Goal: Task Accomplishment & Management: Manage account settings

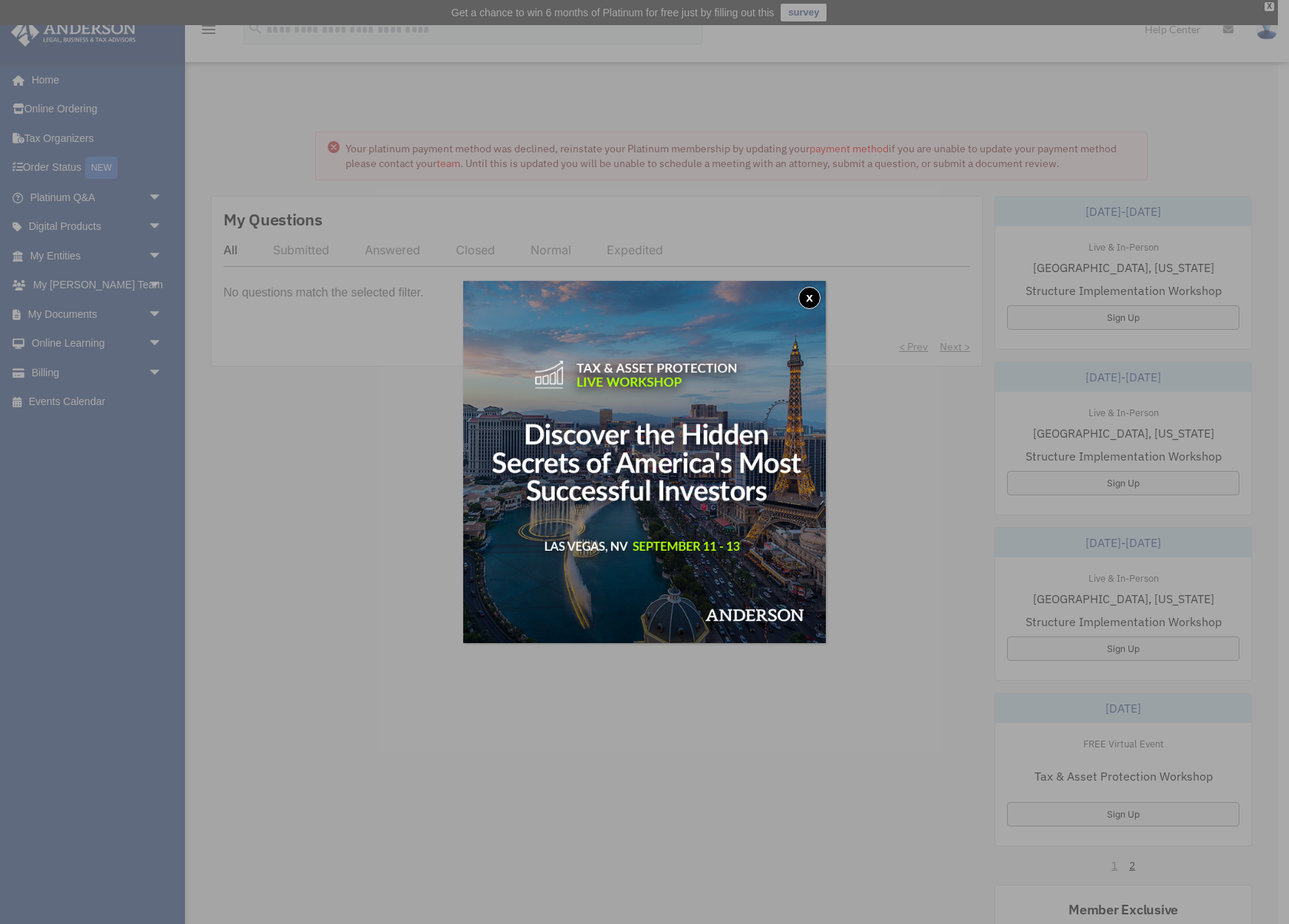
click at [809, 297] on button "x" at bounding box center [809, 297] width 22 height 22
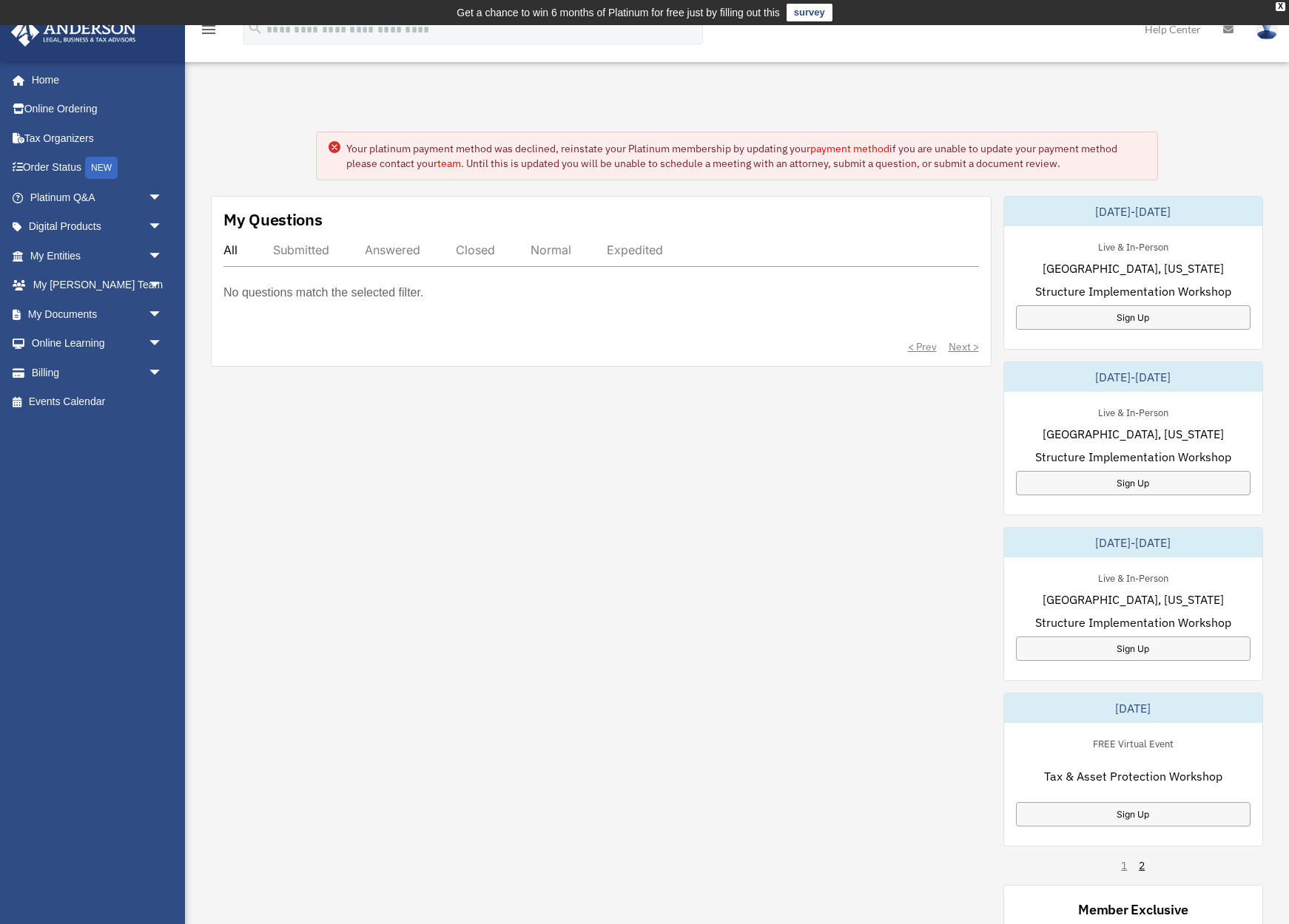
click at [843, 144] on link "payment method" at bounding box center [850, 148] width 79 height 13
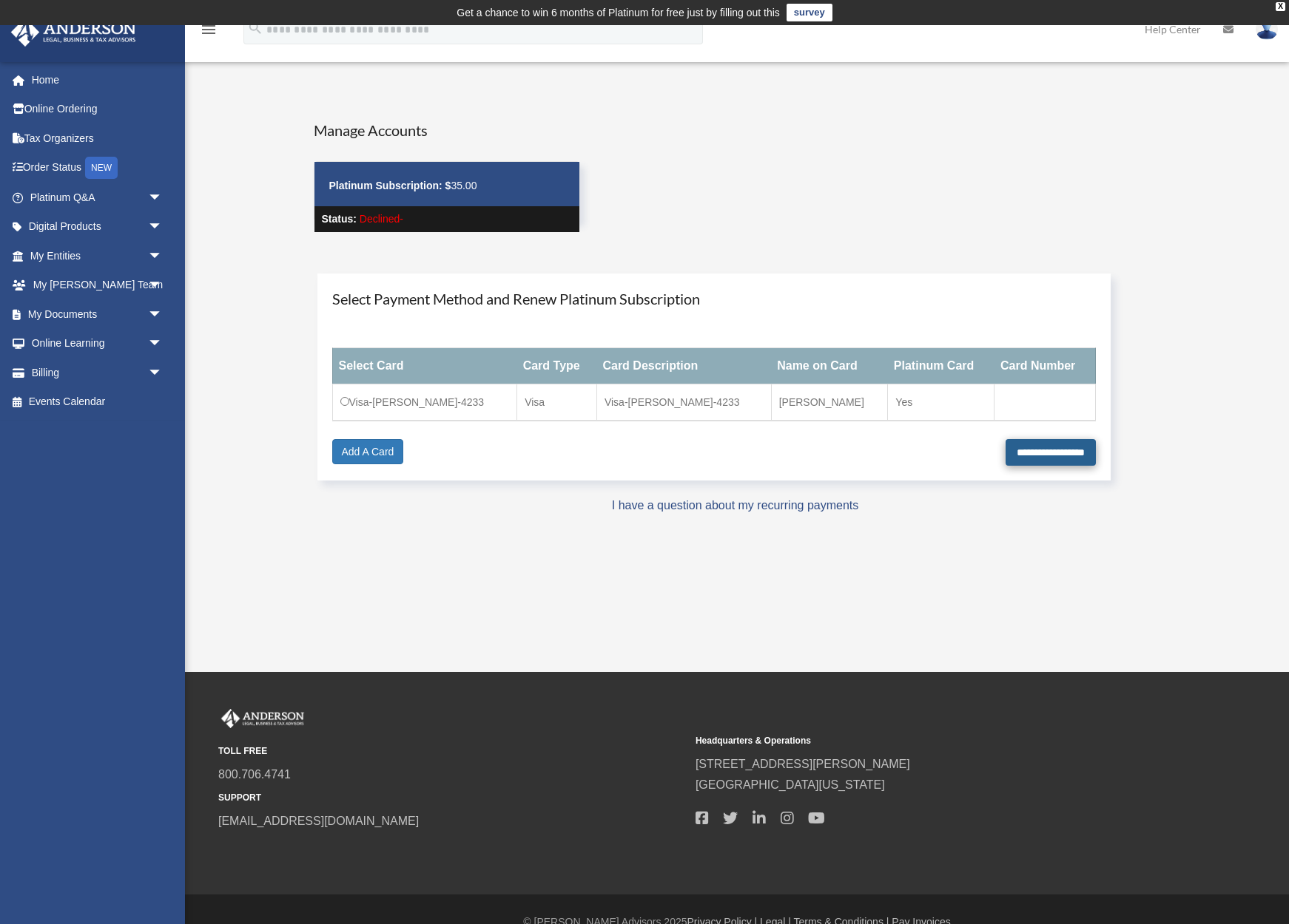
click at [1034, 454] on input "**********" at bounding box center [1050, 452] width 90 height 27
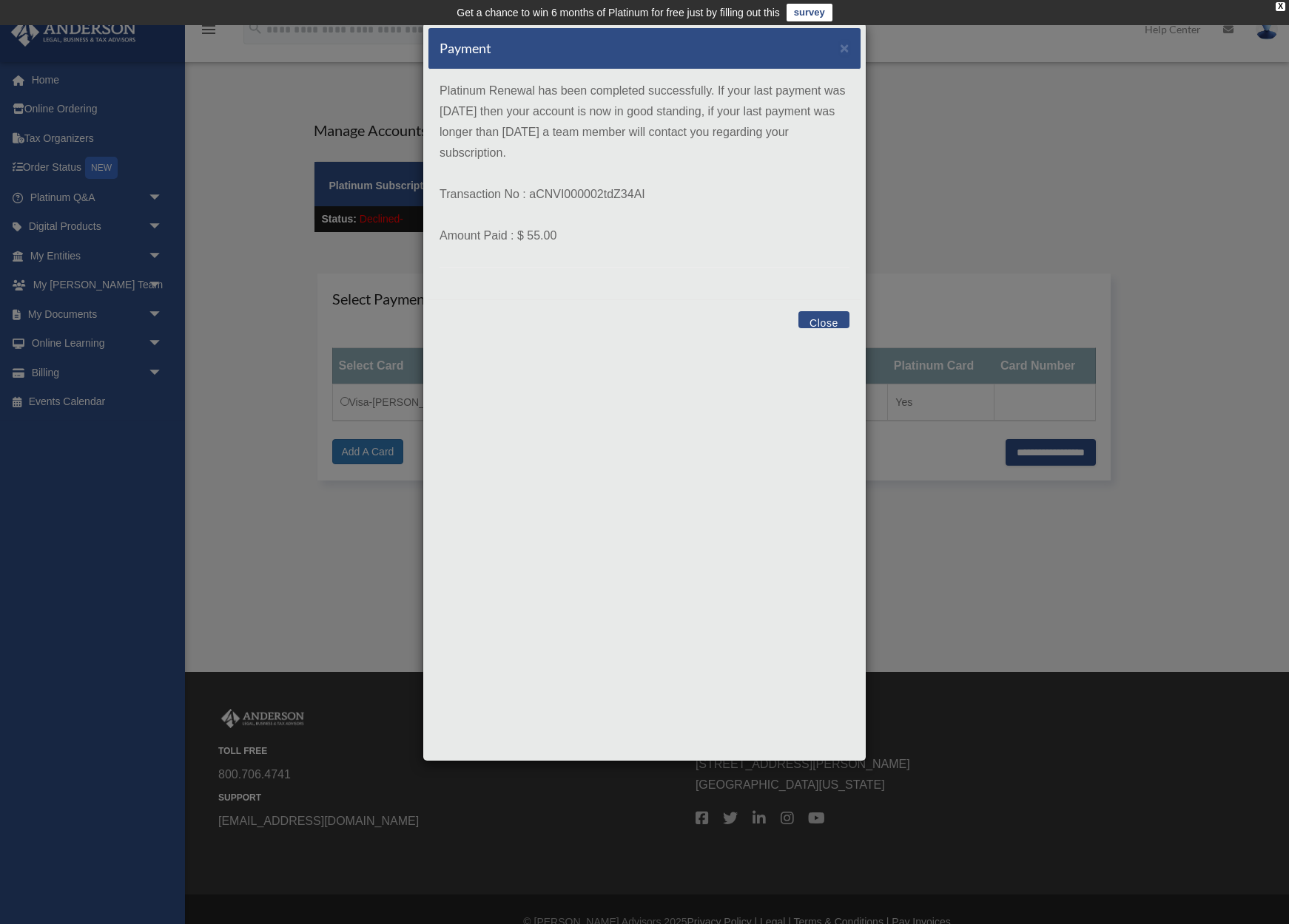
click at [821, 323] on button "Close" at bounding box center [824, 319] width 51 height 17
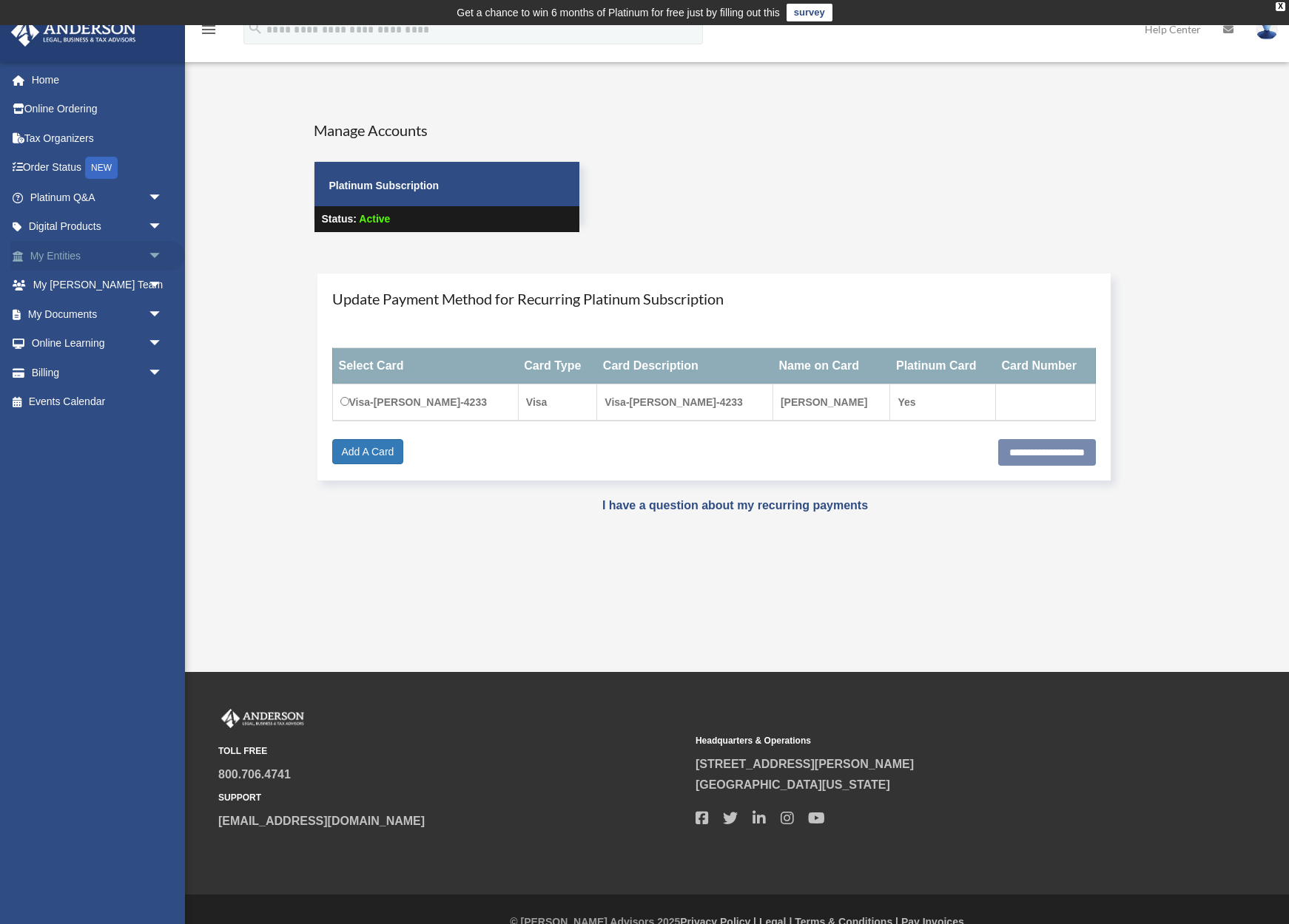
click at [58, 252] on link "My Entities arrow_drop_down" at bounding box center [98, 255] width 175 height 30
click at [156, 253] on span "arrow_drop_down" at bounding box center [162, 256] width 30 height 30
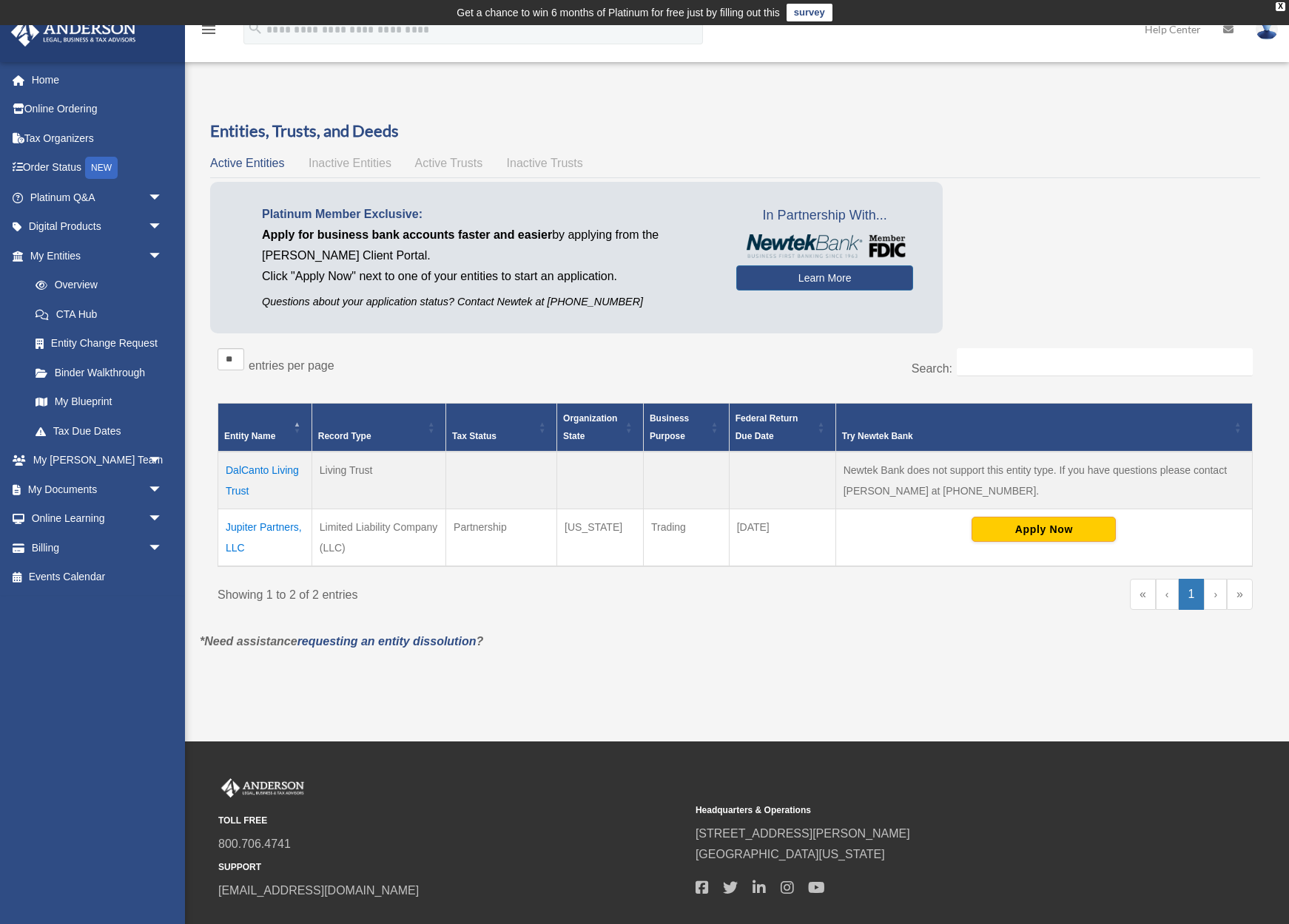
click at [265, 469] on td "DalCanto Living Trust" at bounding box center [265, 481] width 94 height 58
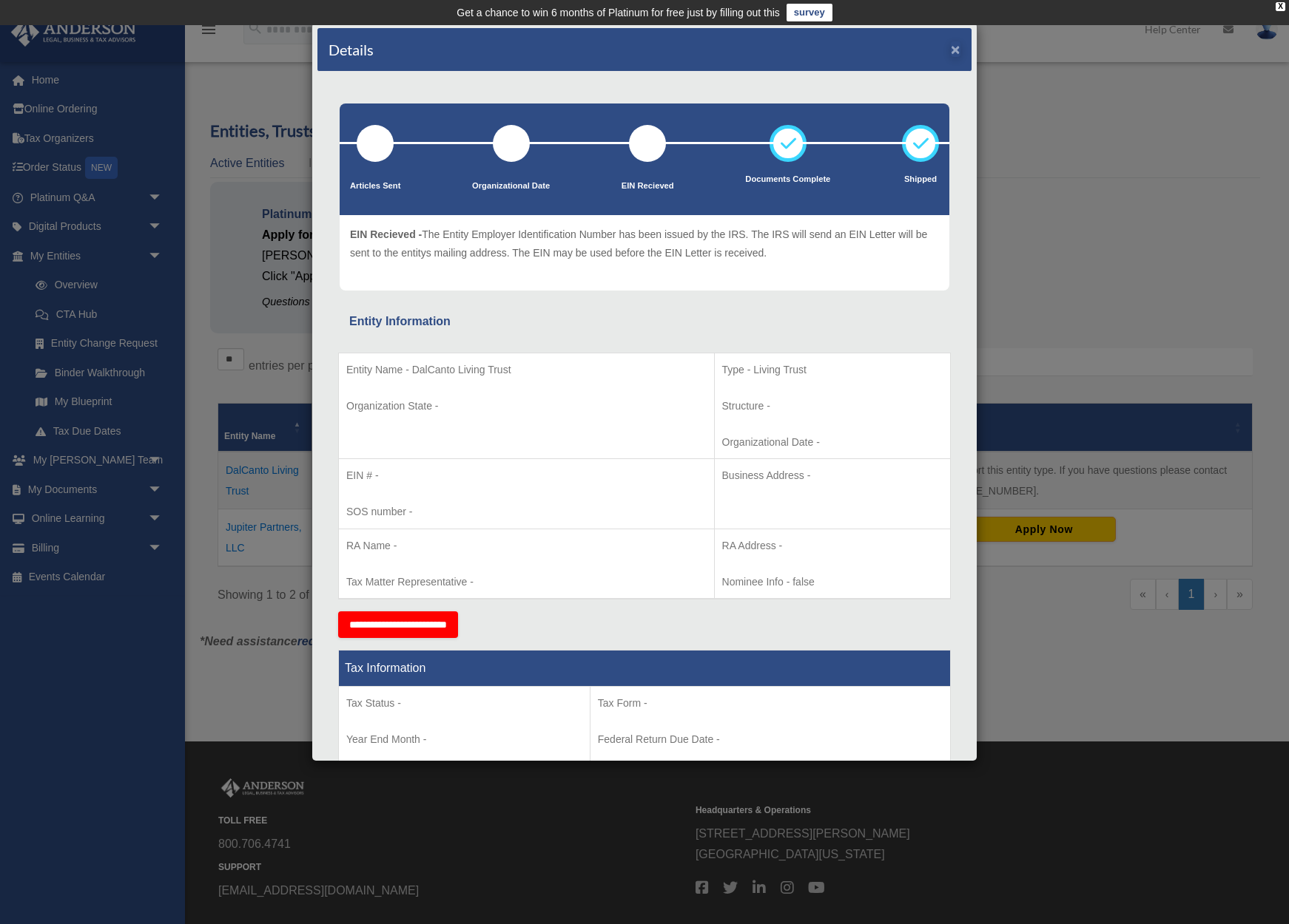
click at [958, 50] on button "×" at bounding box center [955, 49] width 10 height 15
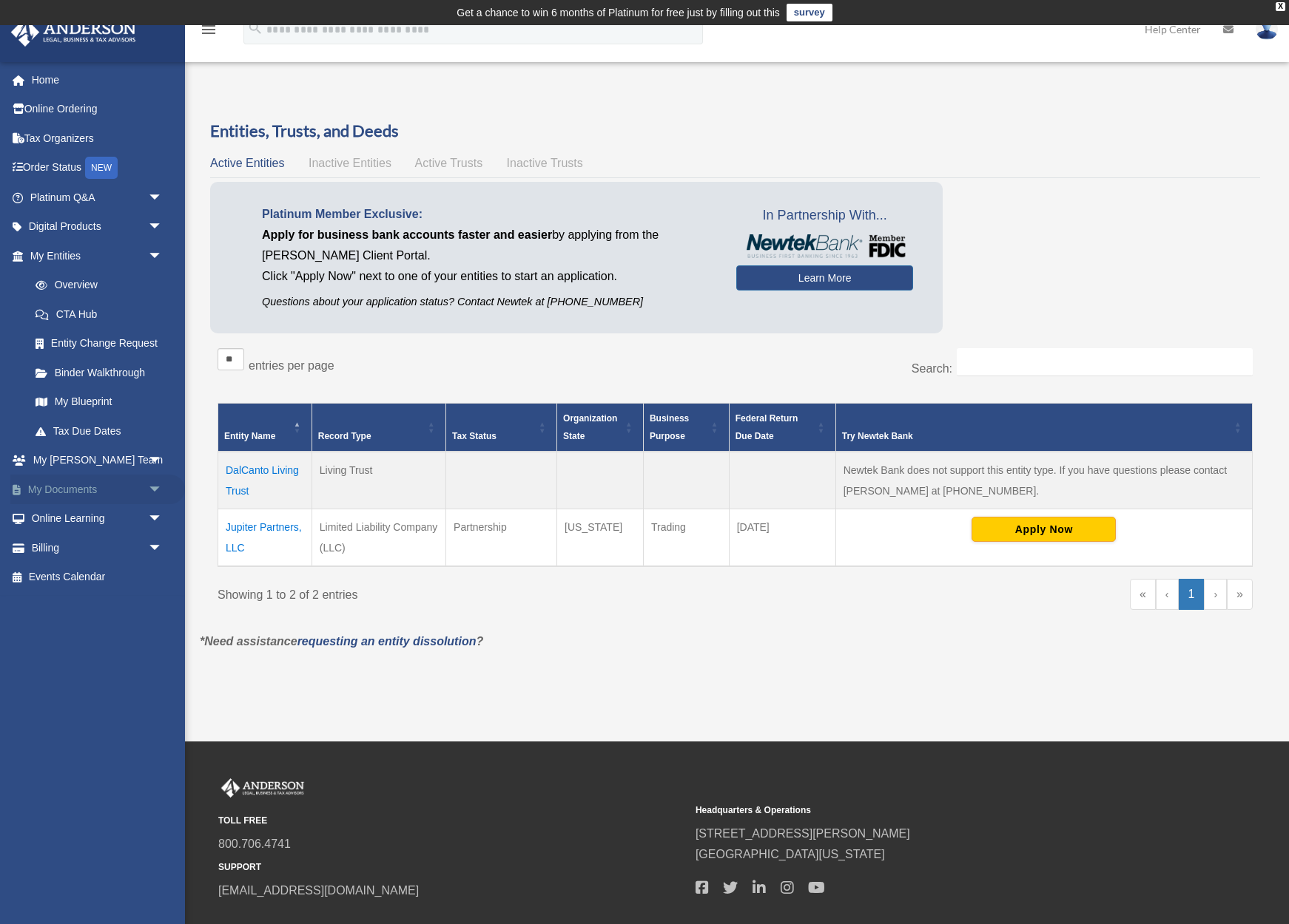
click at [154, 483] on span "arrow_drop_down" at bounding box center [162, 490] width 30 height 30
click at [64, 510] on link "Box" at bounding box center [102, 518] width 164 height 30
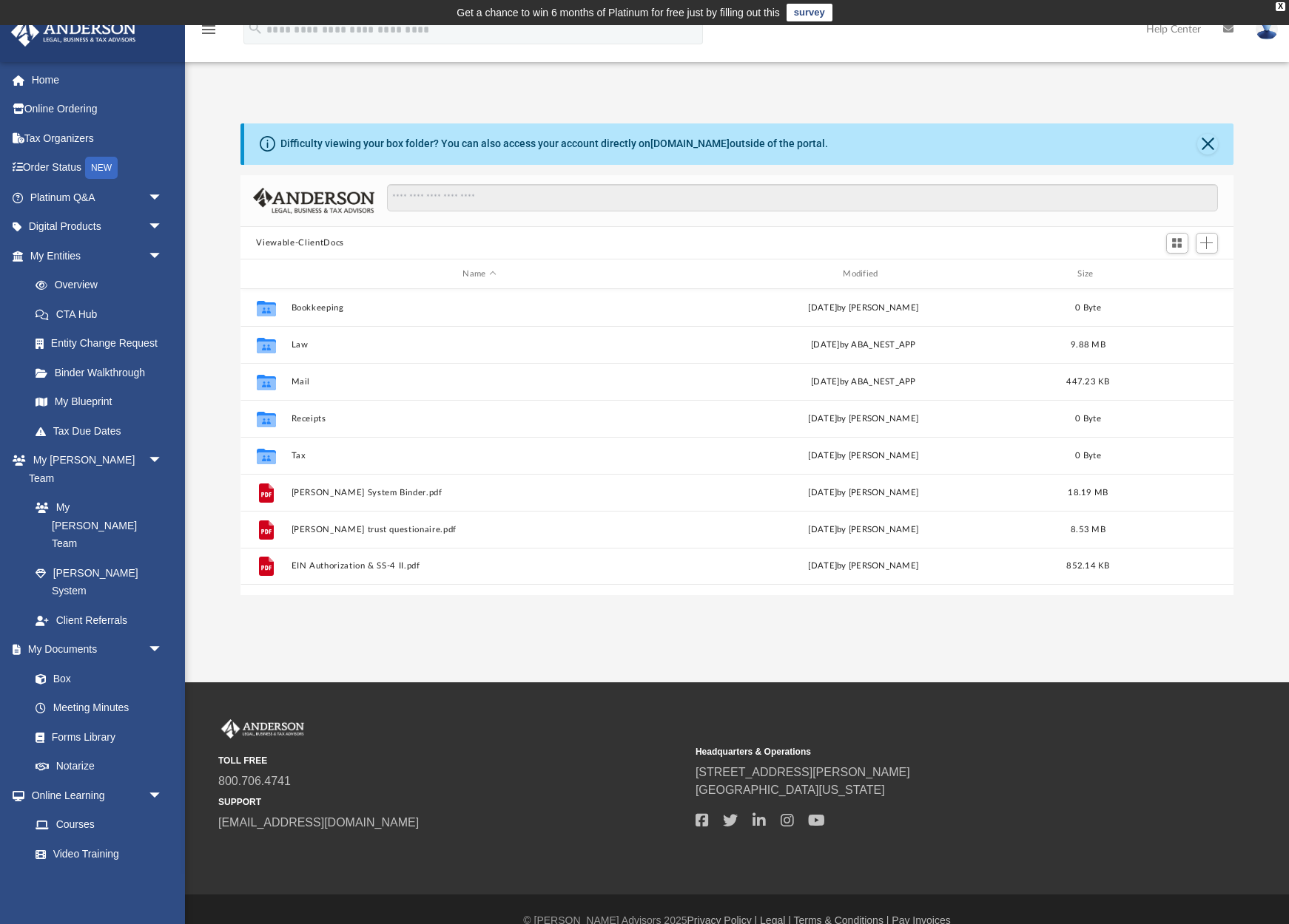
scroll to position [336, 994]
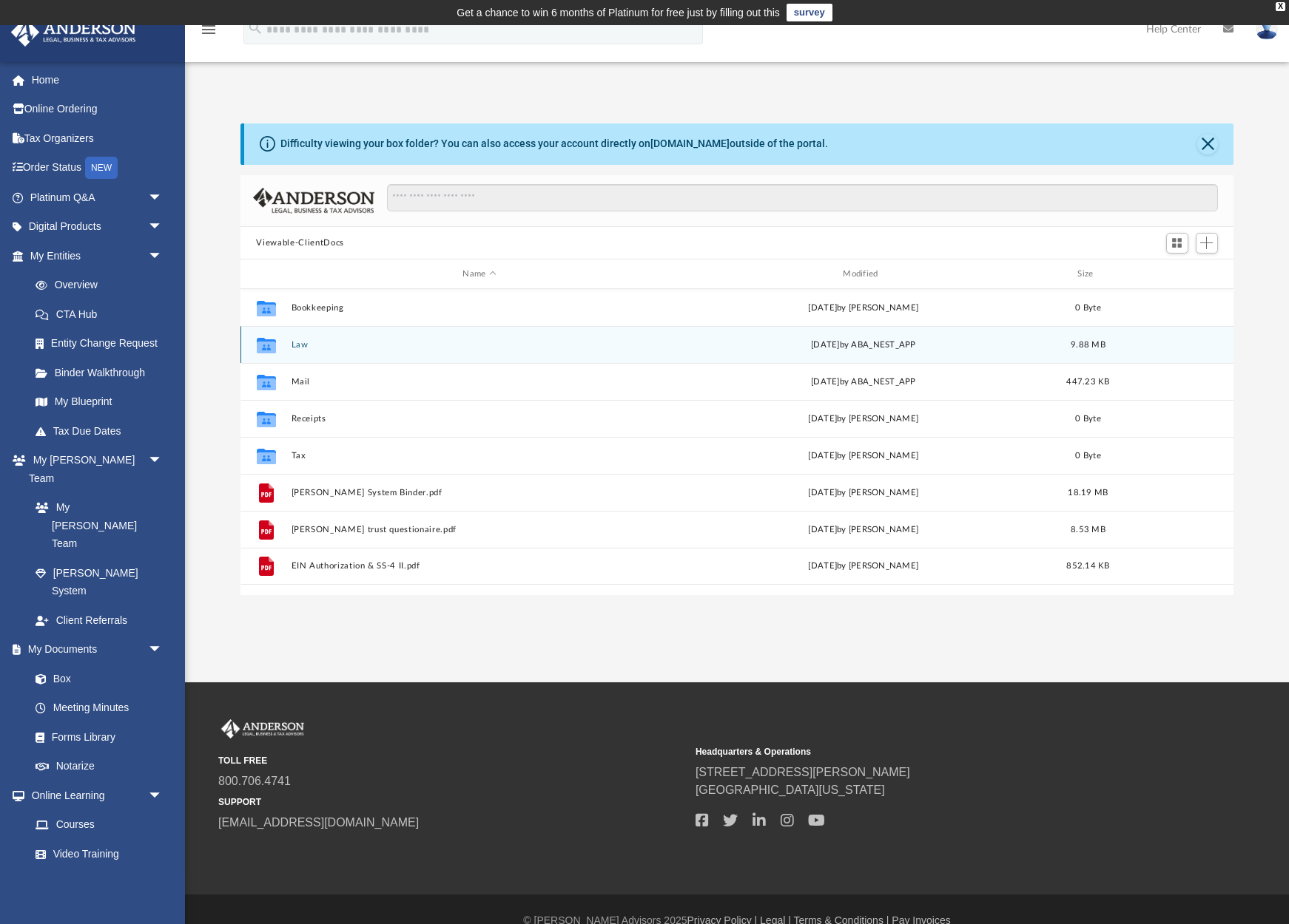
click at [262, 343] on icon "grid" at bounding box center [265, 348] width 19 height 12
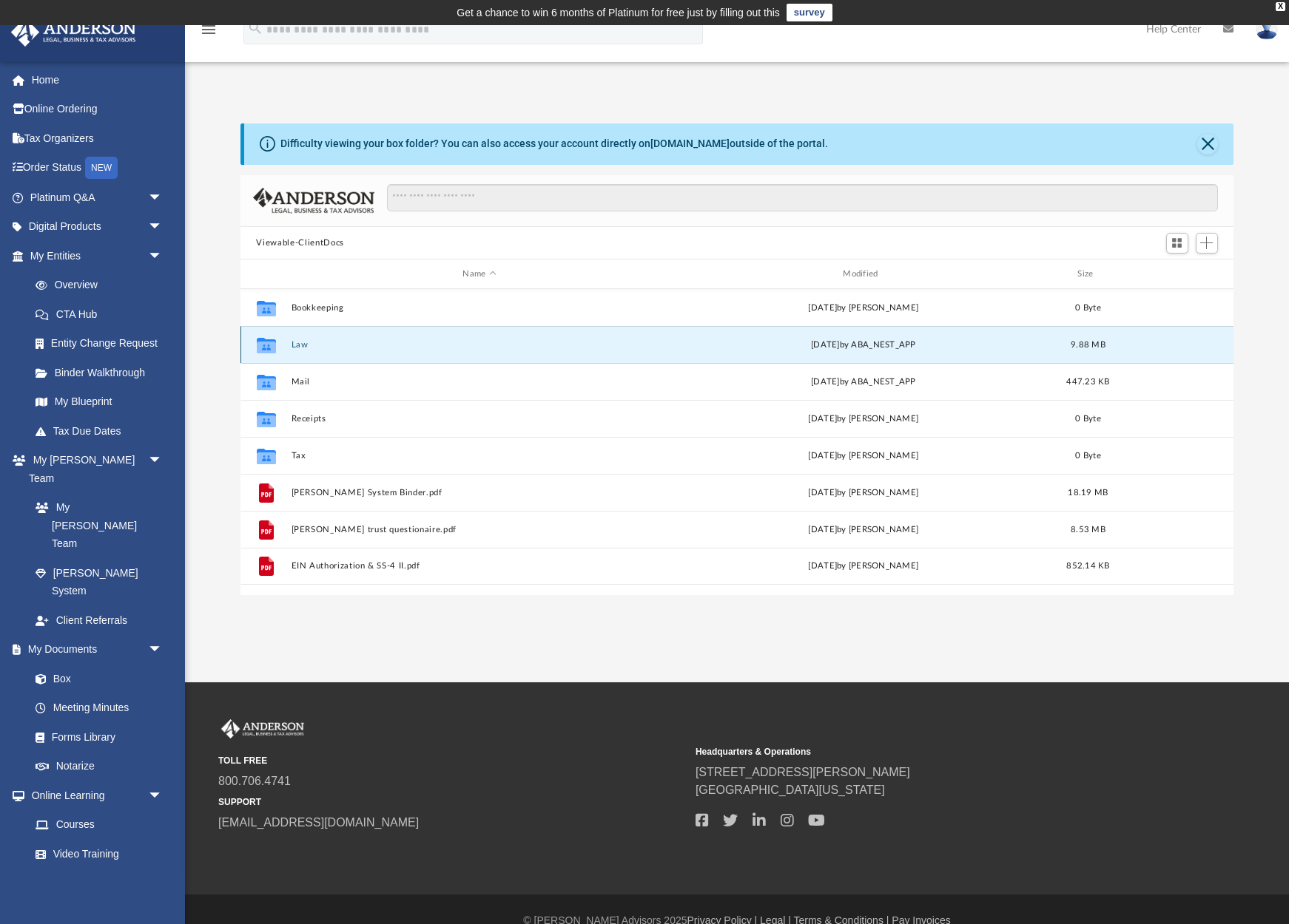
click at [269, 347] on icon "grid" at bounding box center [265, 348] width 19 height 12
click at [267, 345] on icon "grid" at bounding box center [265, 348] width 19 height 12
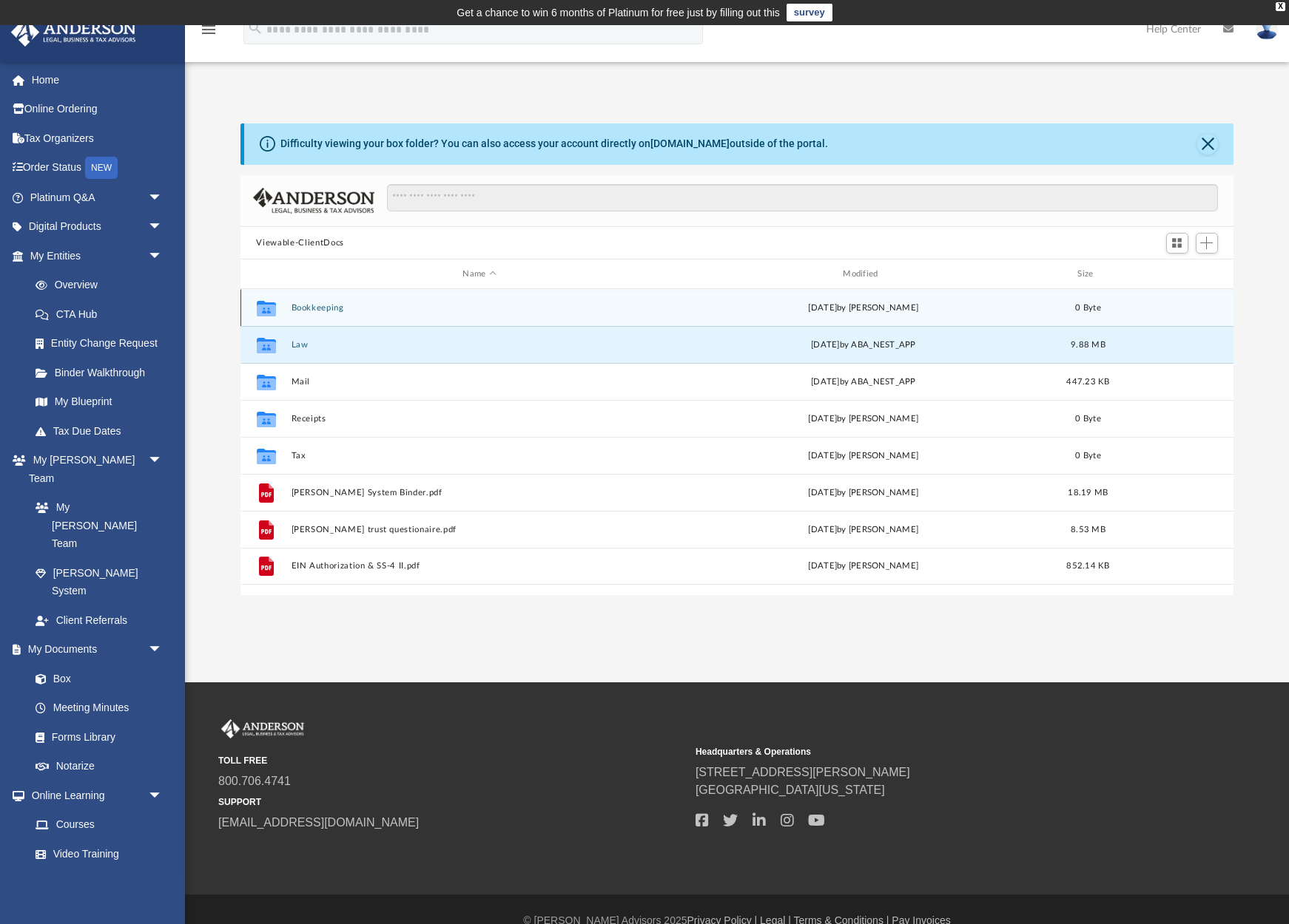
click at [262, 311] on icon "grid" at bounding box center [265, 311] width 19 height 12
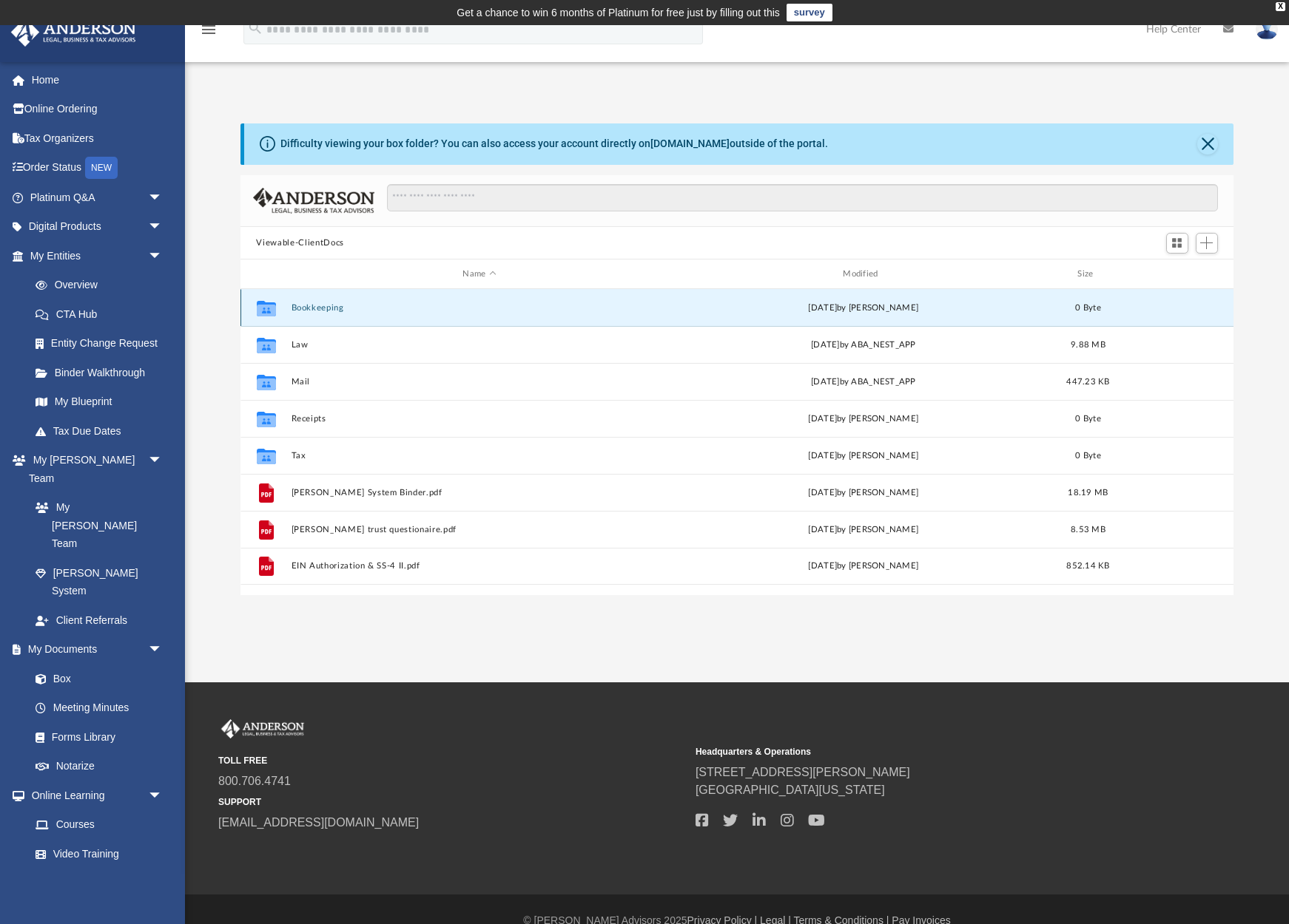
click at [262, 311] on icon "grid" at bounding box center [265, 311] width 19 height 12
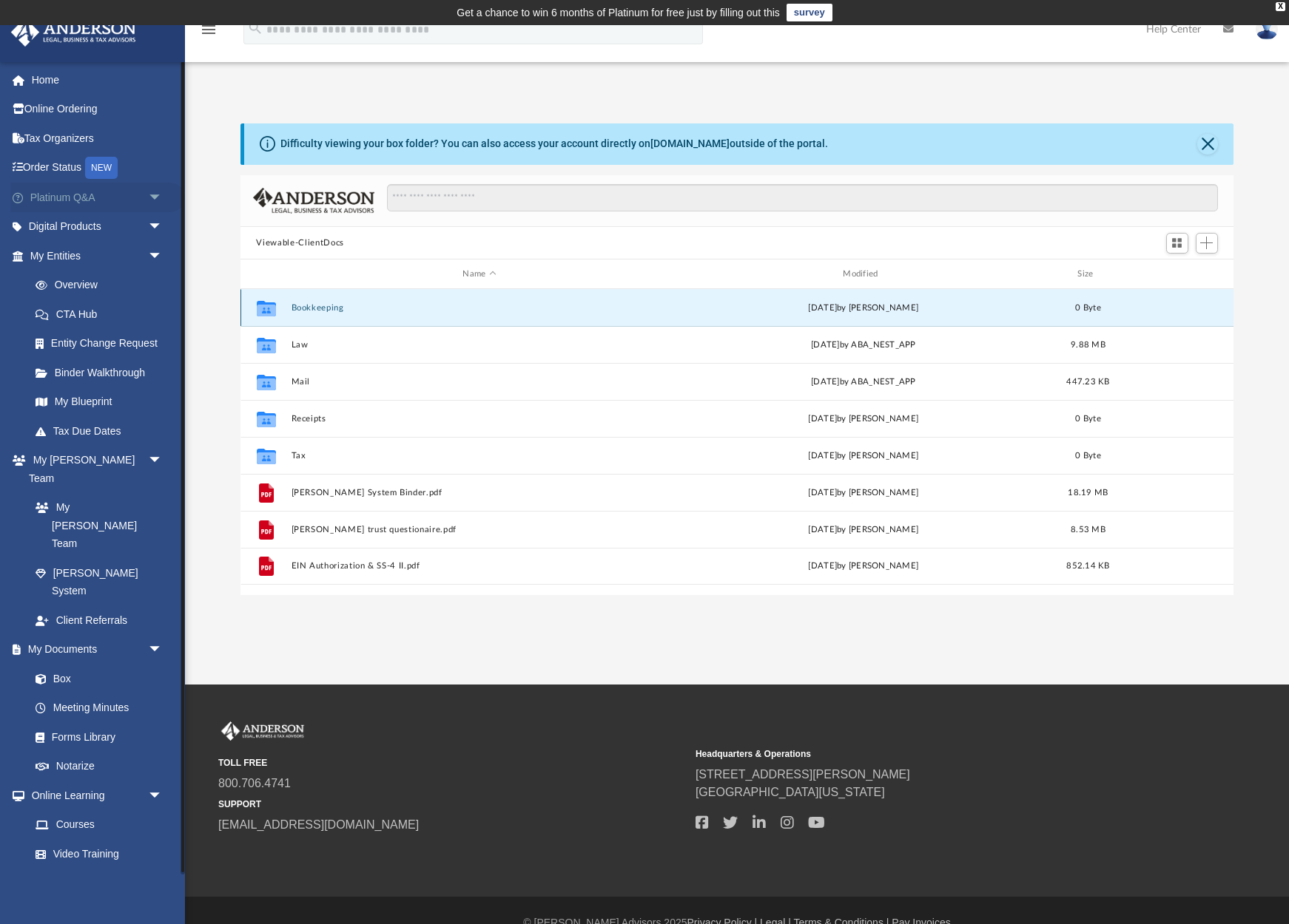
scroll to position [0, 0]
click at [1280, 7] on div "X" at bounding box center [1280, 7] width 10 height 9
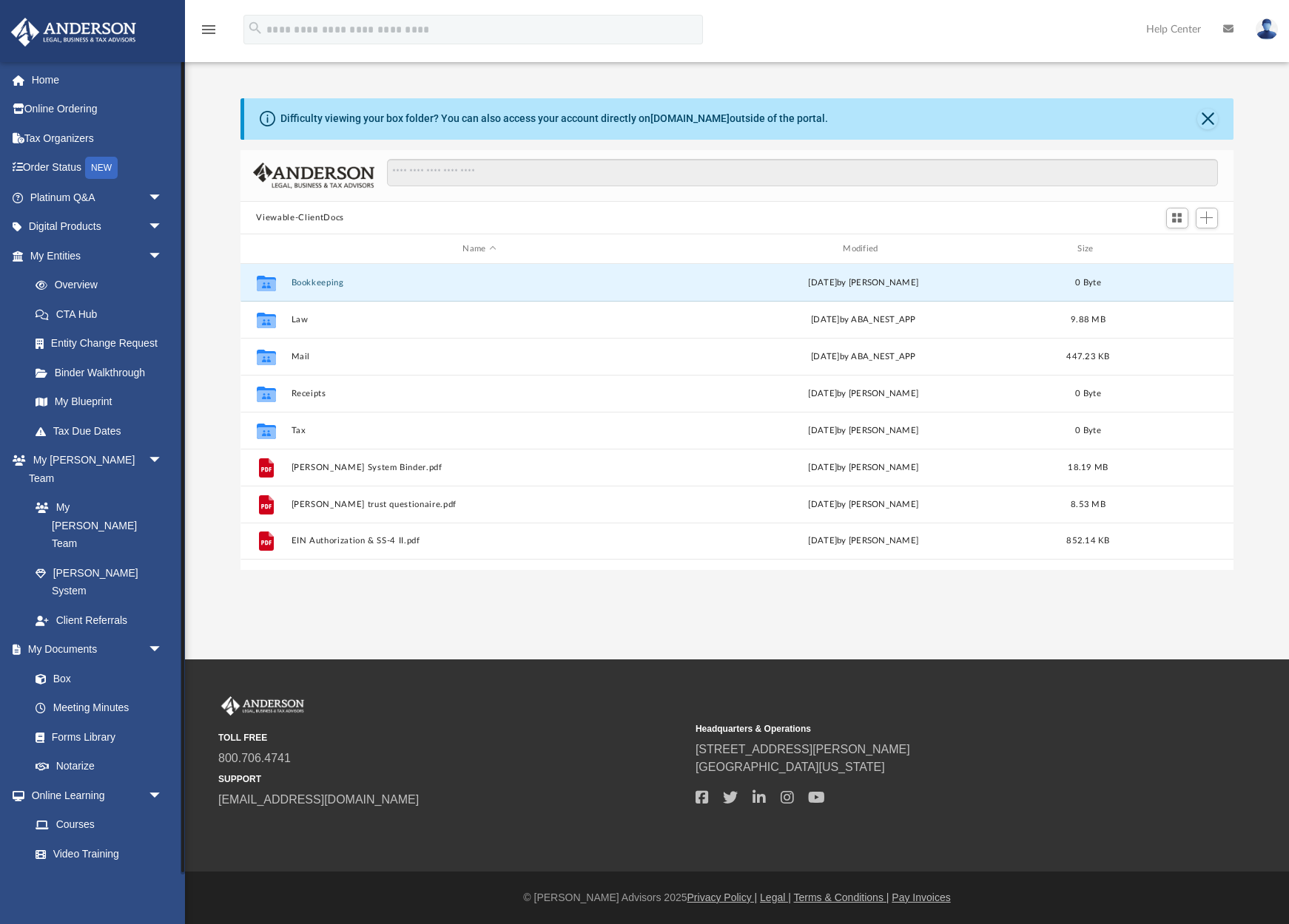
click at [153, 897] on span "arrow_drop_down" at bounding box center [162, 913] width 30 height 30
click at [153, 897] on span "arrow_drop_up" at bounding box center [162, 913] width 30 height 30
click at [153, 897] on span "arrow_drop_down" at bounding box center [162, 913] width 30 height 30
click at [104, 923] on link "$ Open Invoices" at bounding box center [102, 942] width 164 height 30
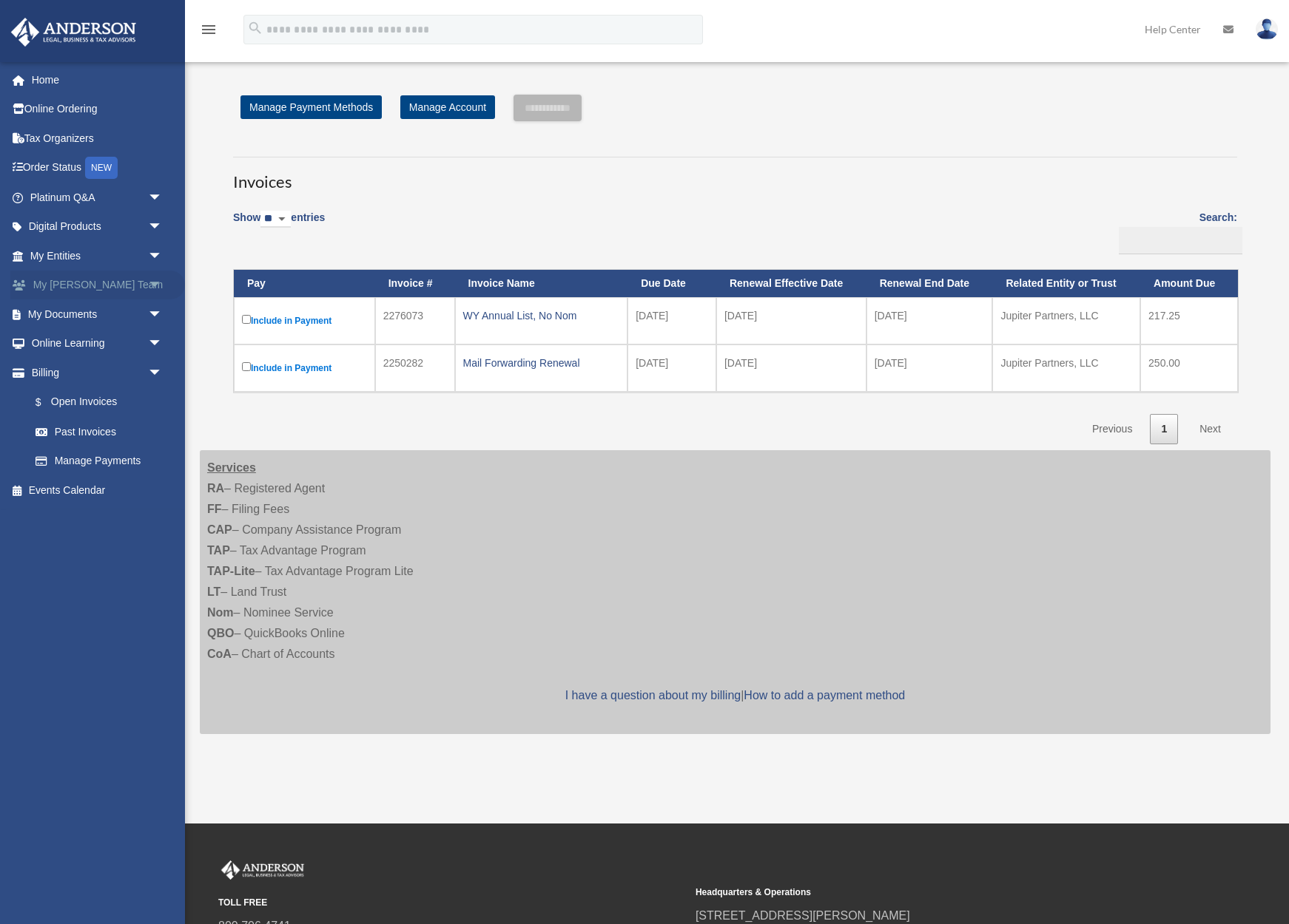
click at [155, 283] on span "arrow_drop_down" at bounding box center [162, 286] width 30 height 30
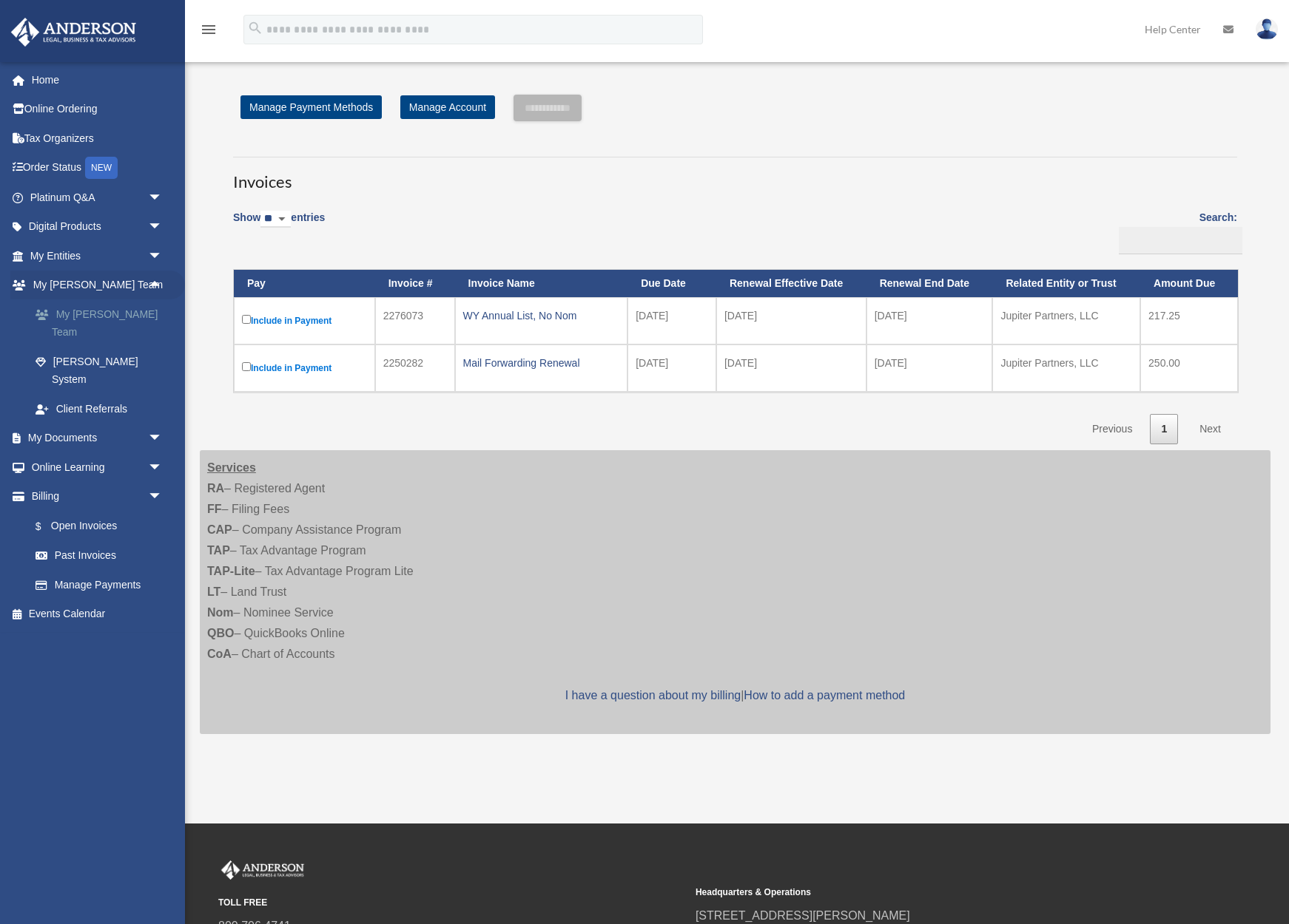
click at [127, 307] on link "My [PERSON_NAME] Team" at bounding box center [102, 323] width 164 height 47
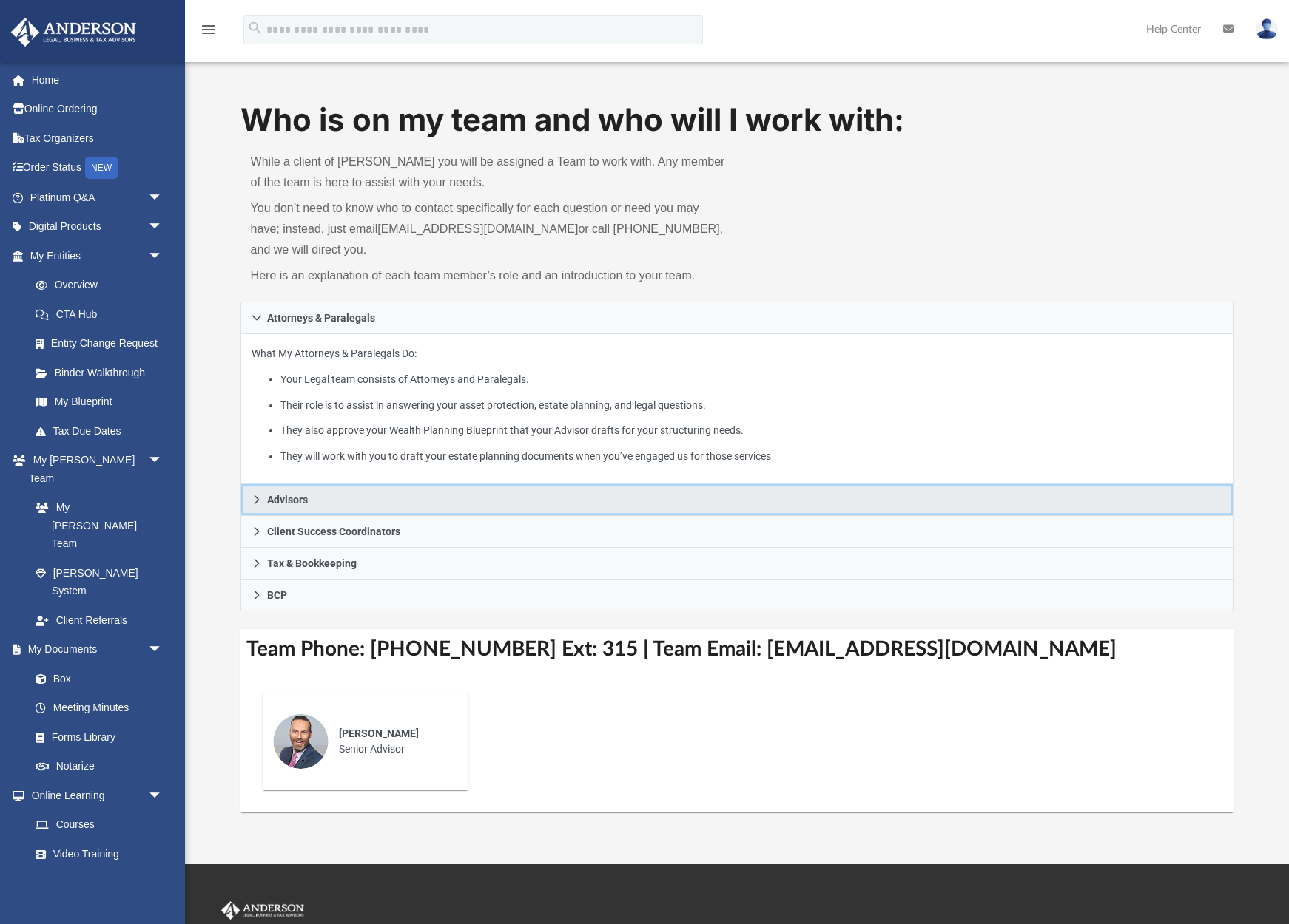
click at [256, 500] on icon at bounding box center [257, 500] width 11 height 11
